Goal: Check status: Check status

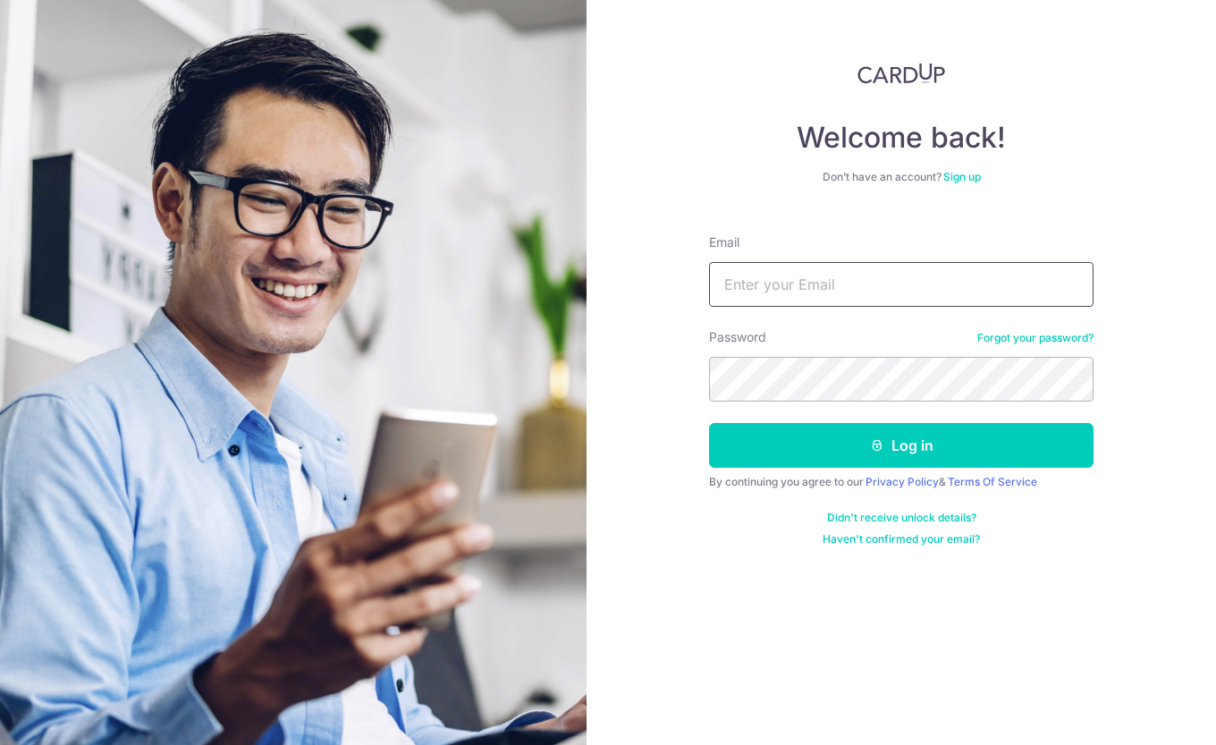
click at [901, 272] on input "Email" at bounding box center [901, 284] width 385 height 45
type input "[EMAIL_ADDRESS][DOMAIN_NAME]"
click at [709, 423] on button "Log in" at bounding box center [901, 445] width 385 height 45
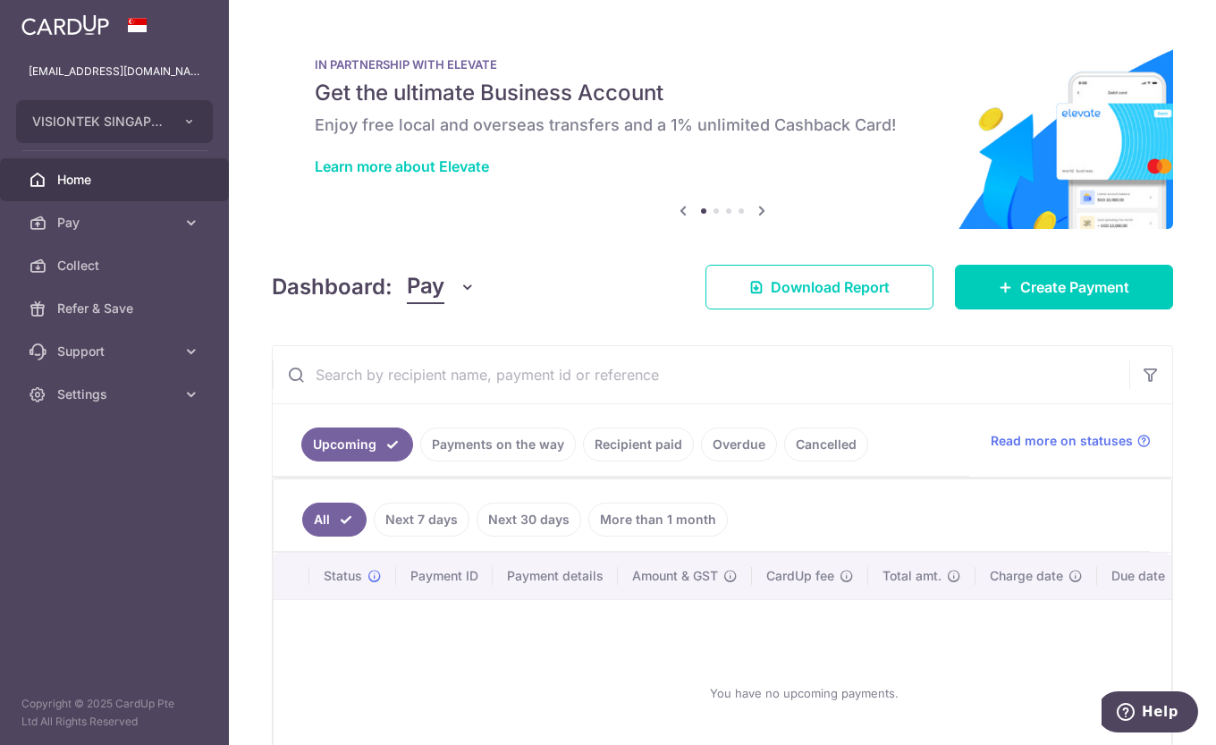
click at [503, 444] on link "Payments on the way" at bounding box center [498, 444] width 156 height 34
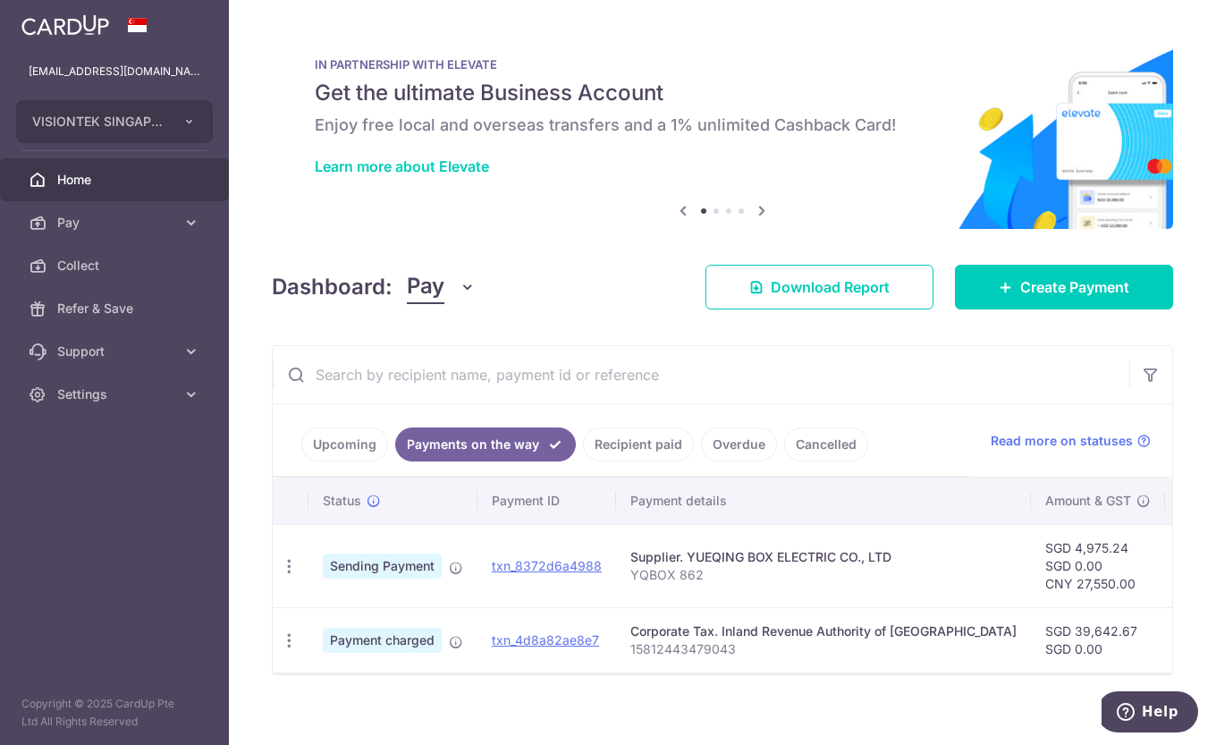
click at [655, 437] on link "Recipient paid" at bounding box center [638, 444] width 111 height 34
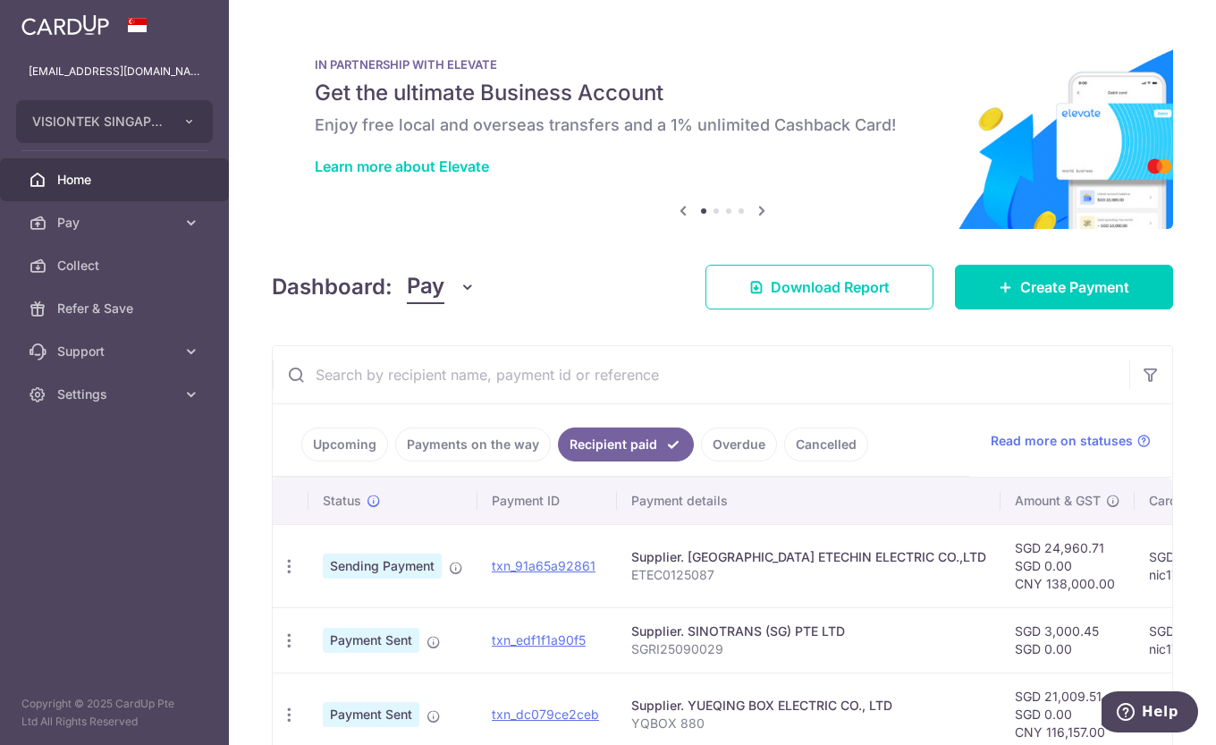
click at [287, 571] on icon "button" at bounding box center [289, 566] width 19 height 19
click at [341, 617] on span "PDF Receipt" at bounding box center [385, 615] width 122 height 18
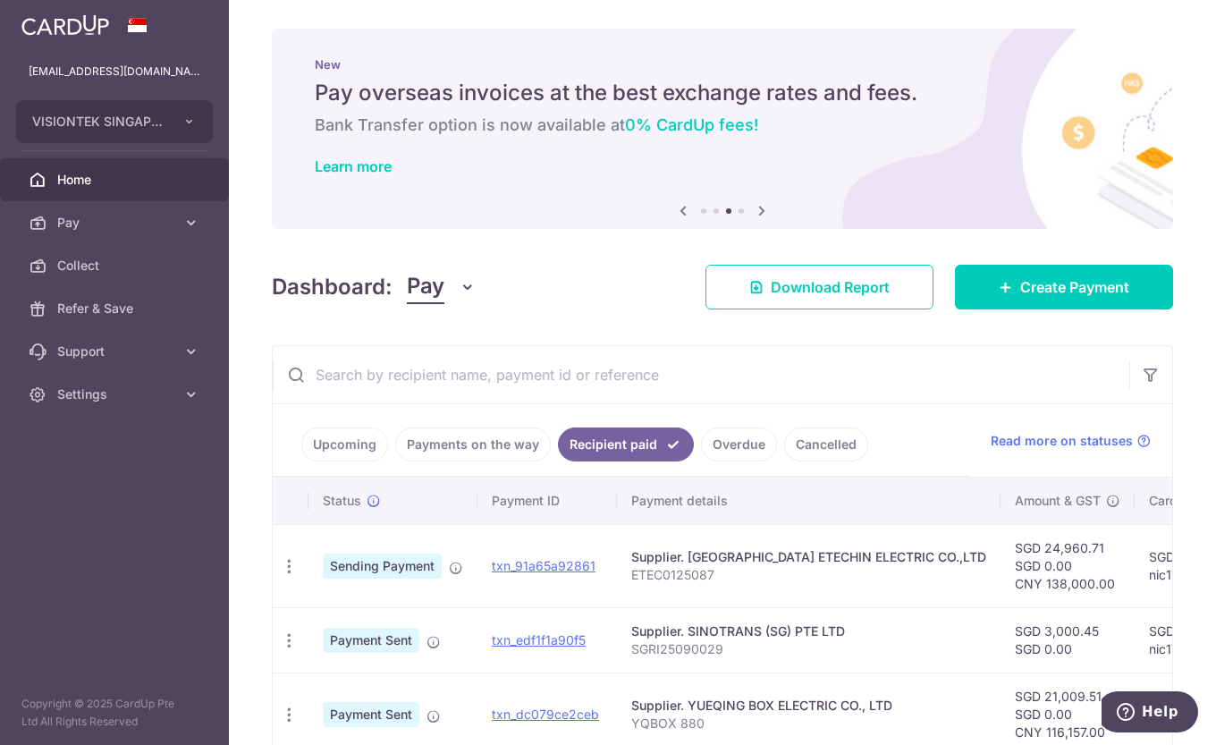
click at [289, 644] on icon "button" at bounding box center [289, 640] width 19 height 19
click at [360, 691] on span "PDF Receipt" at bounding box center [385, 690] width 122 height 18
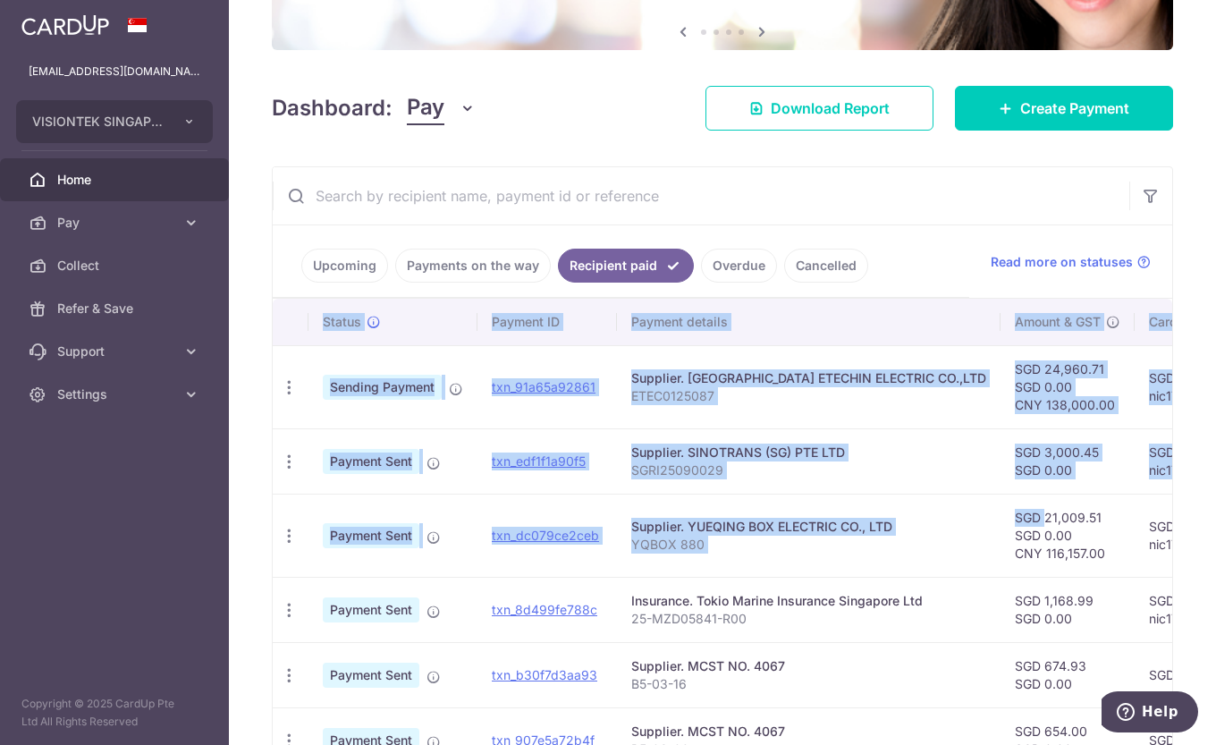
drag, startPoint x: 1001, startPoint y: 522, endPoint x: 392, endPoint y: 537, distance: 609.2
click at [392, 537] on tr "PDF Receipt Payment Sent txn_dc079ce2ceb Supplier. YUEQING BOX ELECTRIC CO., LT…" at bounding box center [1001, 535] width 1457 height 83
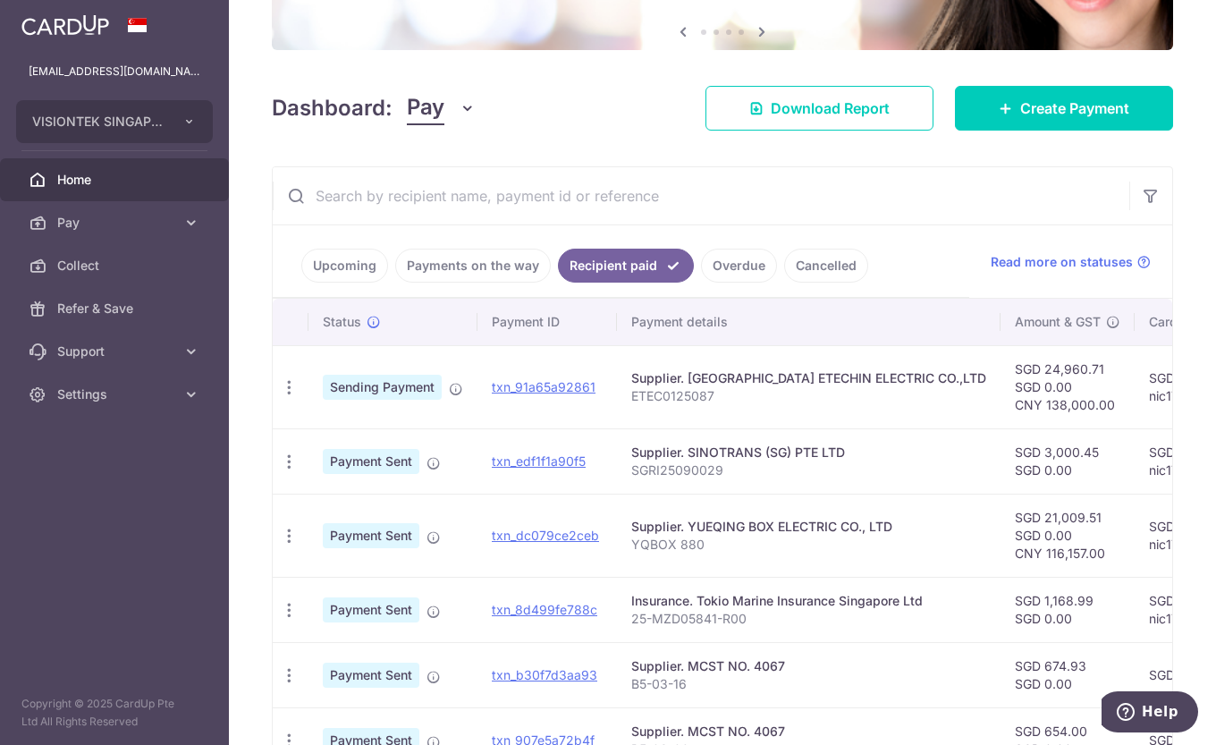
drag, startPoint x: 392, startPoint y: 537, endPoint x: 345, endPoint y: 540, distance: 46.6
click at [345, 540] on span "Payment Sent" at bounding box center [371, 535] width 97 height 25
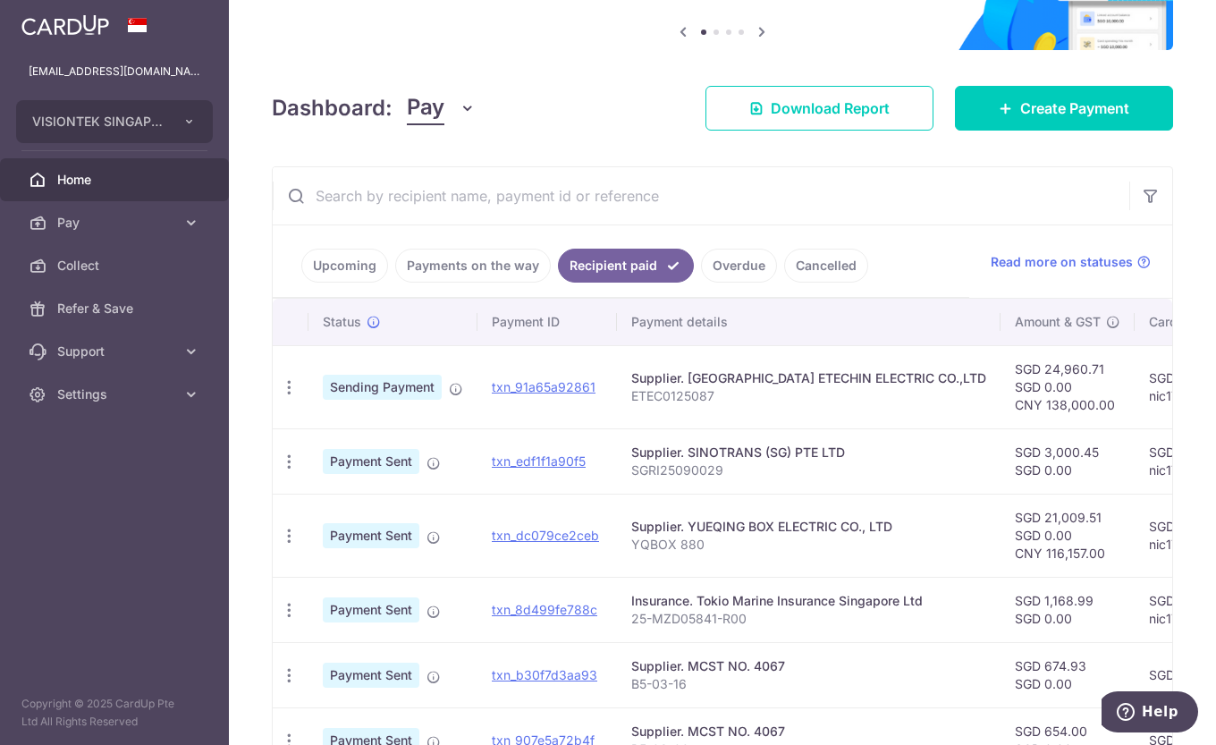
click at [296, 543] on icon "button" at bounding box center [289, 536] width 19 height 19
click at [341, 584] on span "PDF Receipt" at bounding box center [385, 585] width 122 height 18
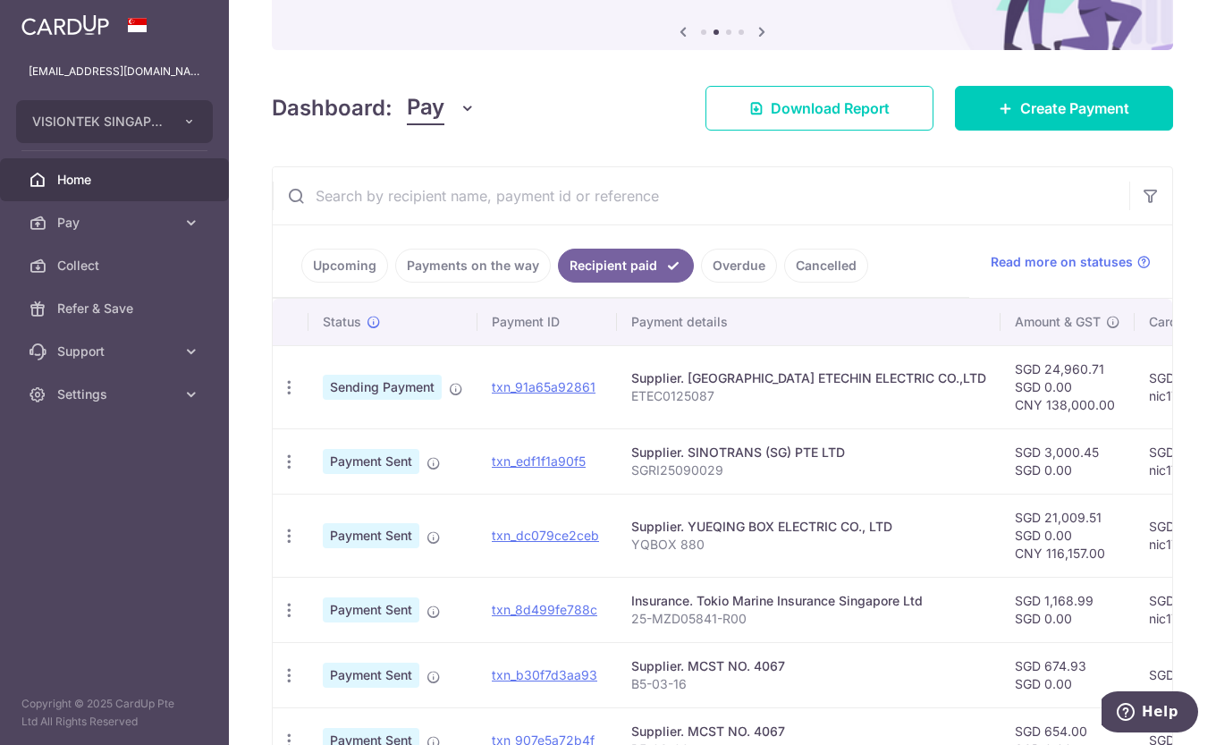
click at [325, 267] on link "Upcoming" at bounding box center [344, 266] width 87 height 34
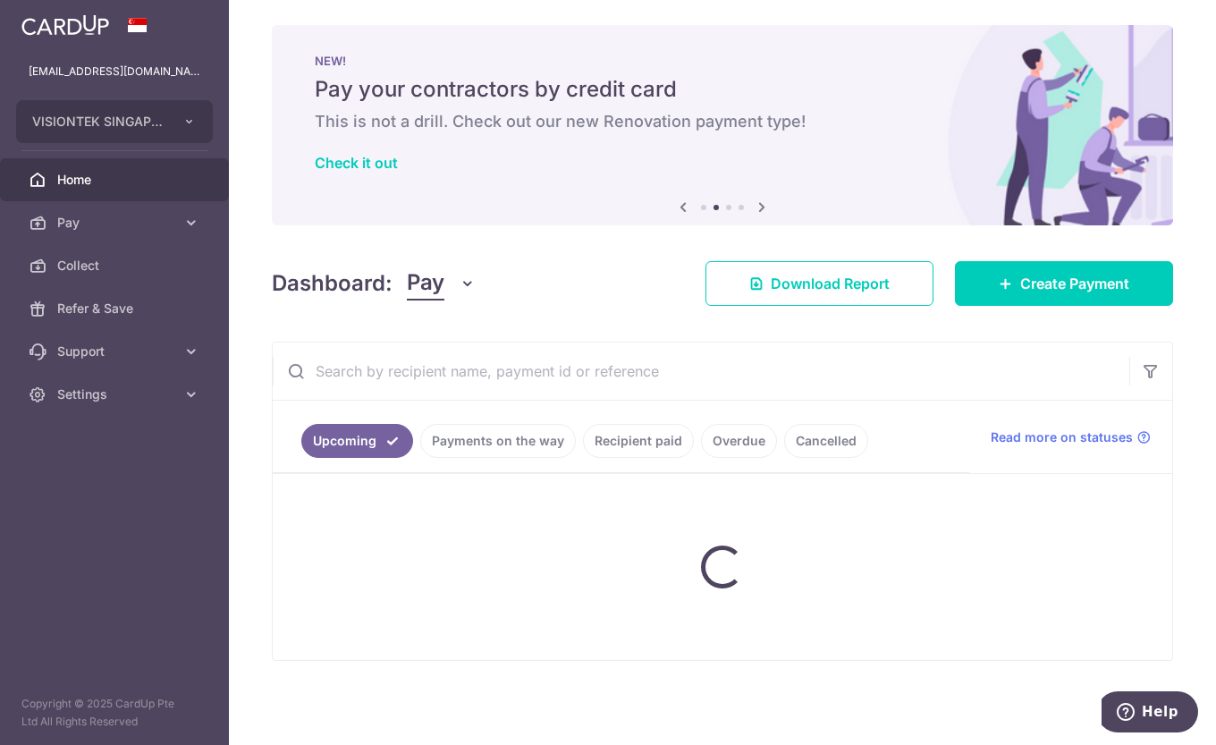
scroll to position [138, 0]
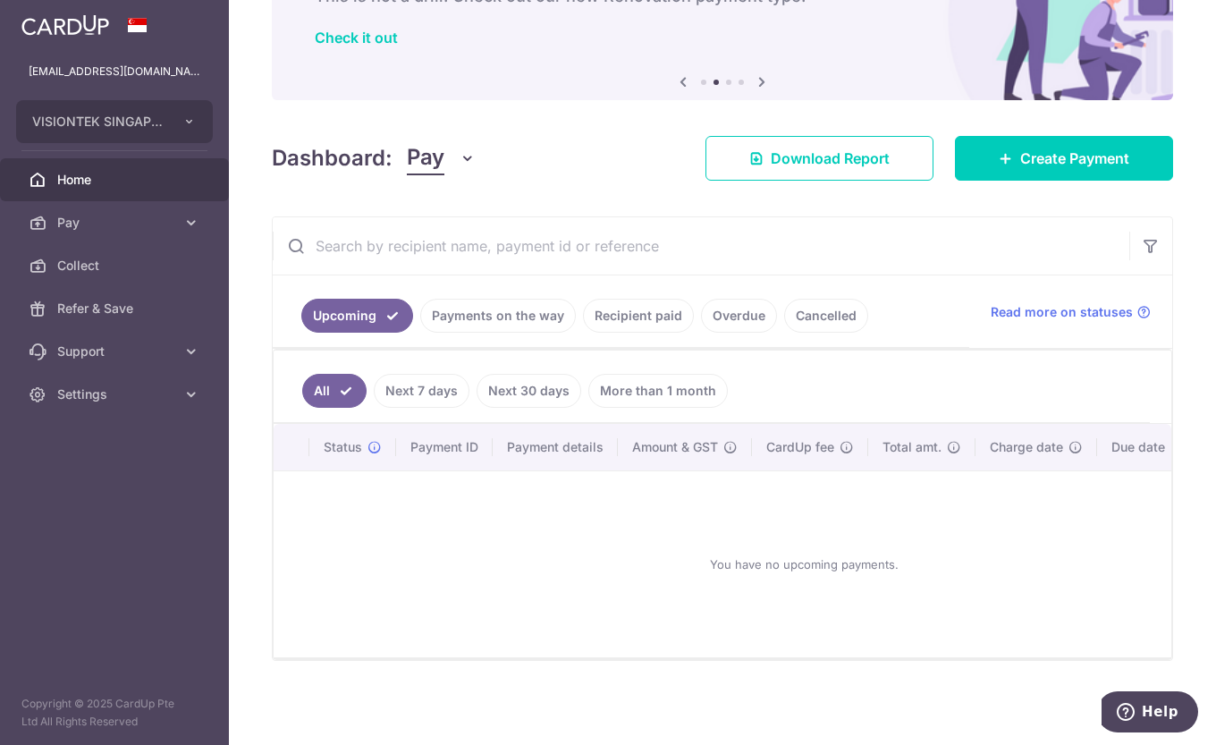
click at [449, 303] on link "Payments on the way" at bounding box center [498, 316] width 156 height 34
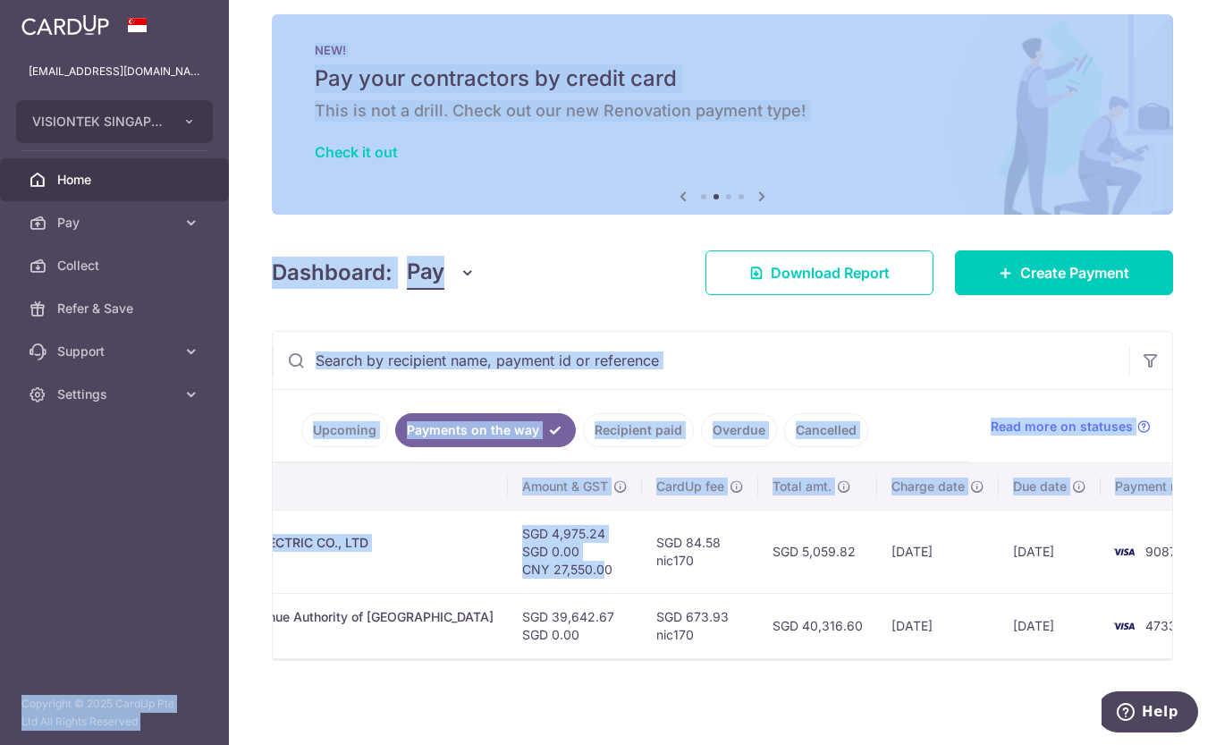
scroll to position [0, 0]
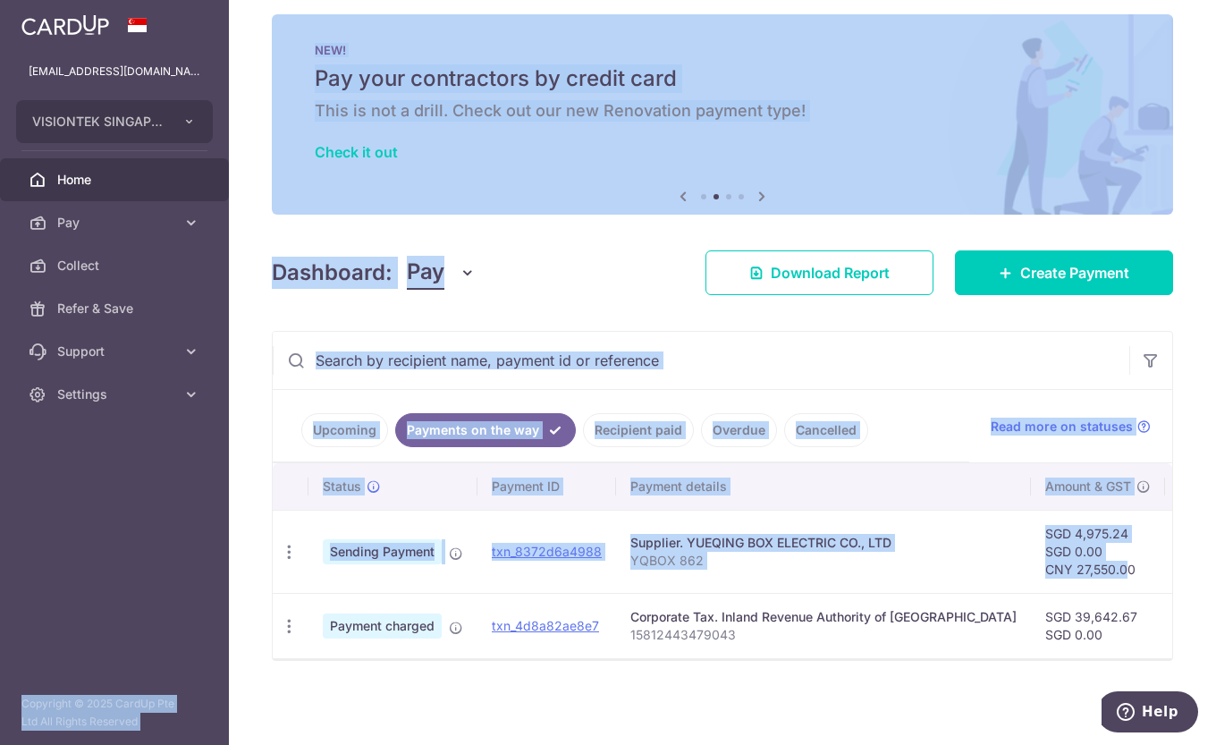
drag, startPoint x: 1029, startPoint y: 555, endPoint x: 182, endPoint y: 541, distance: 847.1
click at [182, 541] on main "[EMAIL_ADDRESS][DOMAIN_NAME] VISIONTEK SINGAPORE PTE. LTD. Add new company VISI…" at bounding box center [608, 372] width 1216 height 745
click at [392, 540] on span "Sending Payment" at bounding box center [382, 551] width 119 height 25
click at [341, 553] on span "Sending Payment" at bounding box center [382, 551] width 119 height 25
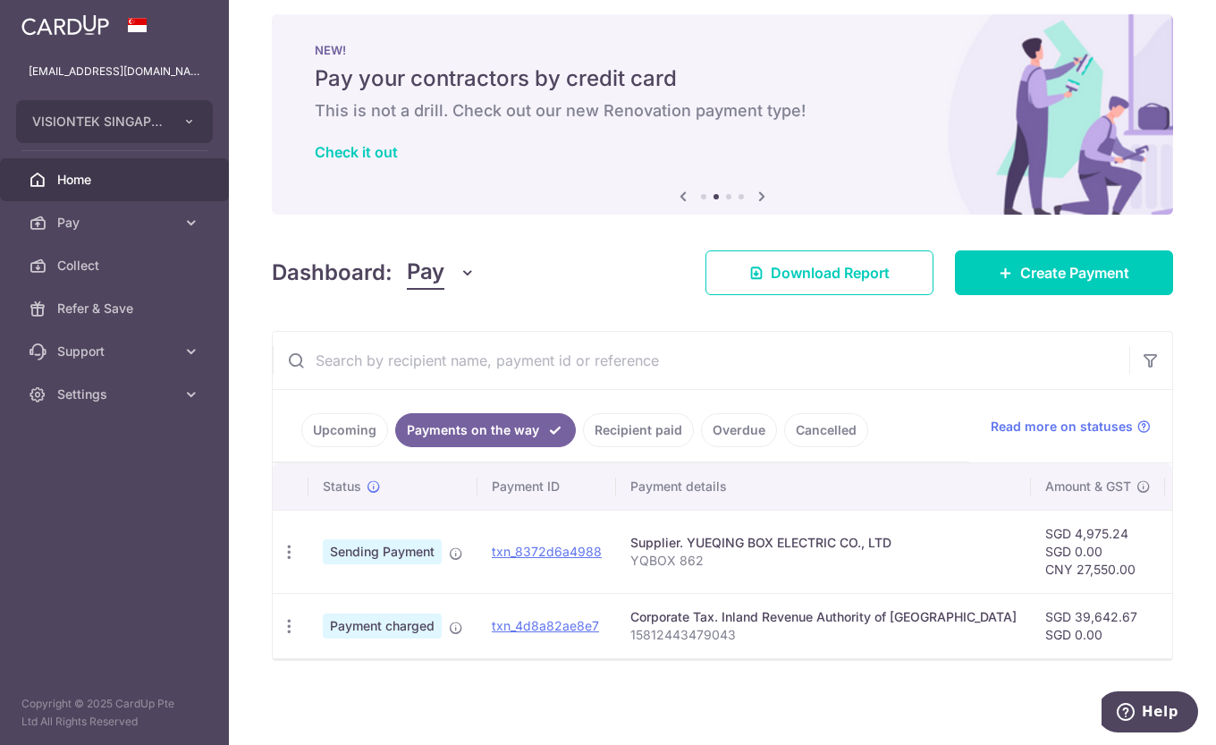
click at [294, 543] on icon "button" at bounding box center [289, 552] width 19 height 19
click at [376, 539] on span "Sending Payment" at bounding box center [382, 551] width 119 height 25
click at [281, 617] on icon "button" at bounding box center [289, 626] width 19 height 19
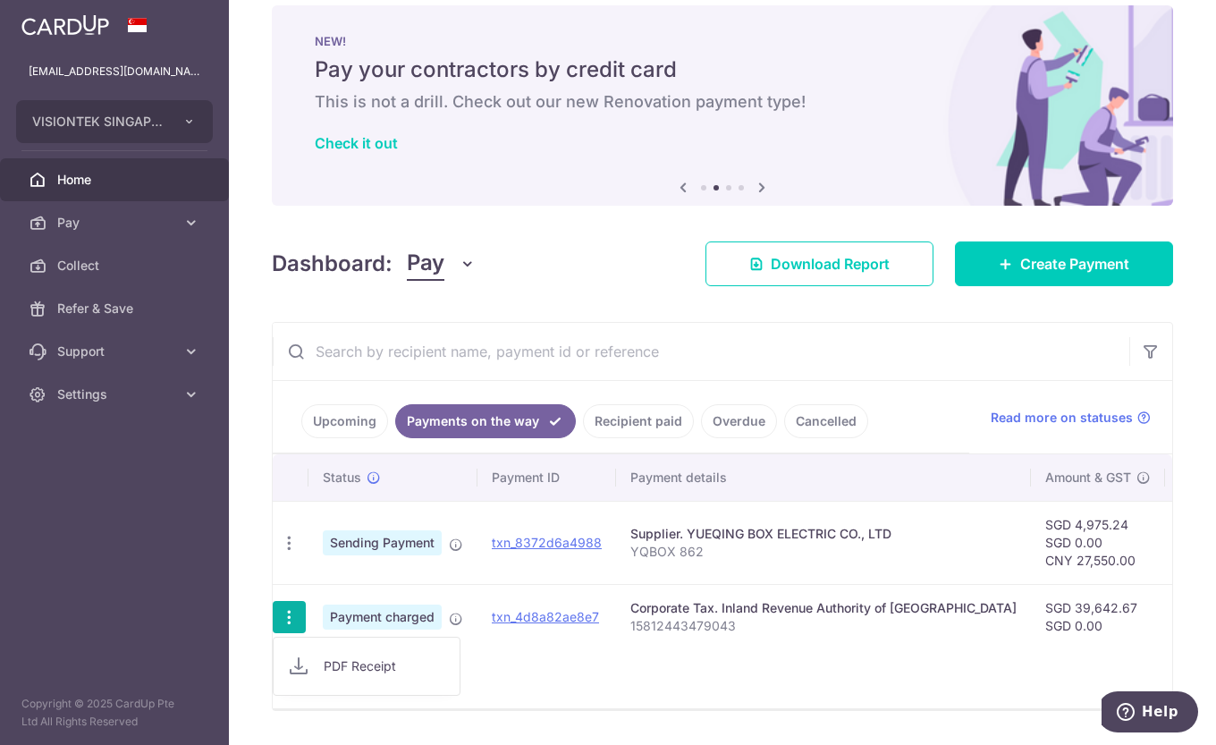
click at [323, 669] on link "PDF Receipt" at bounding box center [367, 666] width 186 height 43
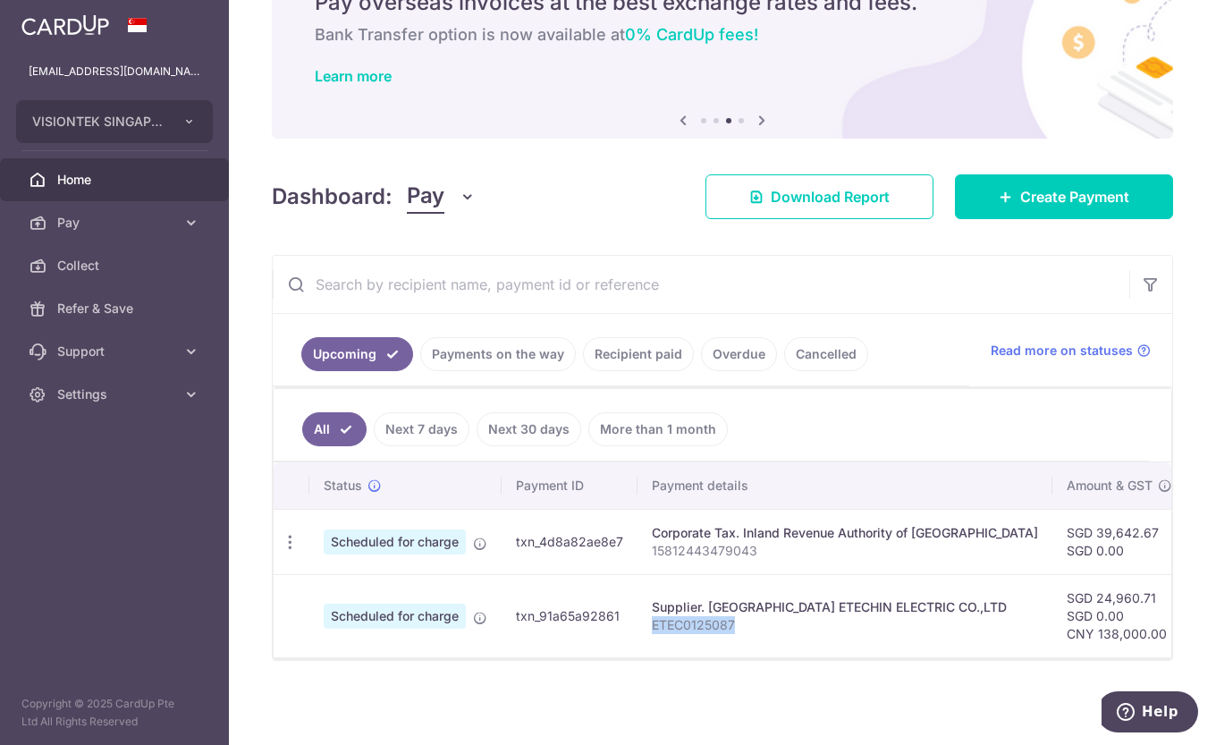
scroll to position [0, 548]
